Goal: Information Seeking & Learning: Learn about a topic

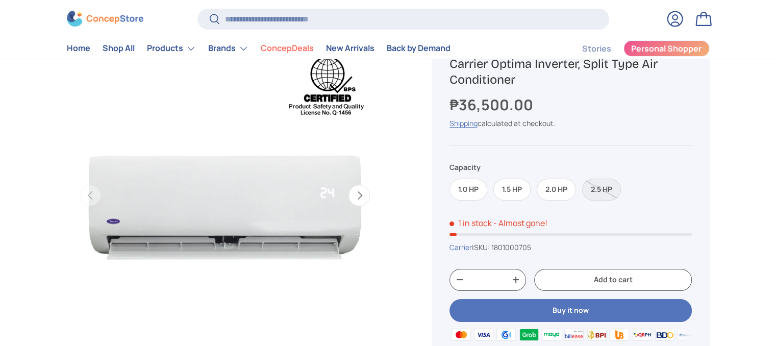
drag, startPoint x: 0, startPoint y: 0, endPoint x: 339, endPoint y: 228, distance: 408.4
click at [339, 228] on img "Gallery Viewer" at bounding box center [224, 195] width 316 height 316
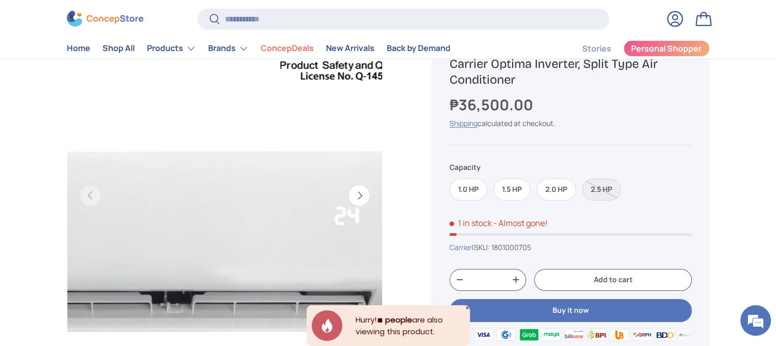
click at [301, 161] on img "Gallery Viewer" at bounding box center [224, 195] width 316 height 316
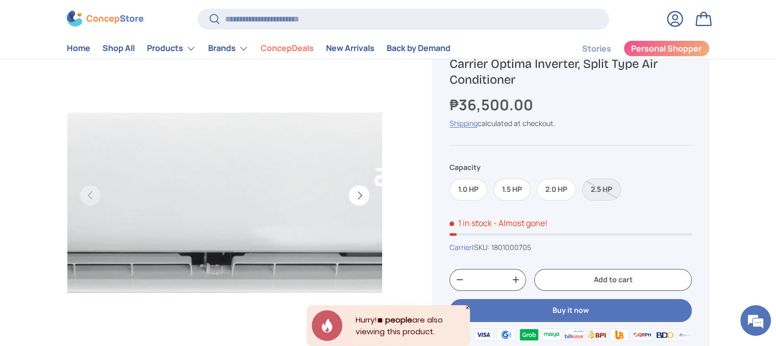
click at [247, 213] on img "Gallery Viewer" at bounding box center [224, 195] width 316 height 316
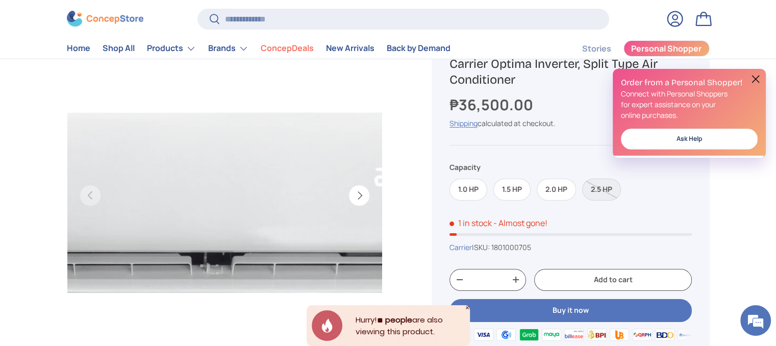
click at [247, 213] on img "Gallery Viewer" at bounding box center [224, 195] width 316 height 316
